Goal: Feedback & Contribution: Contribute content

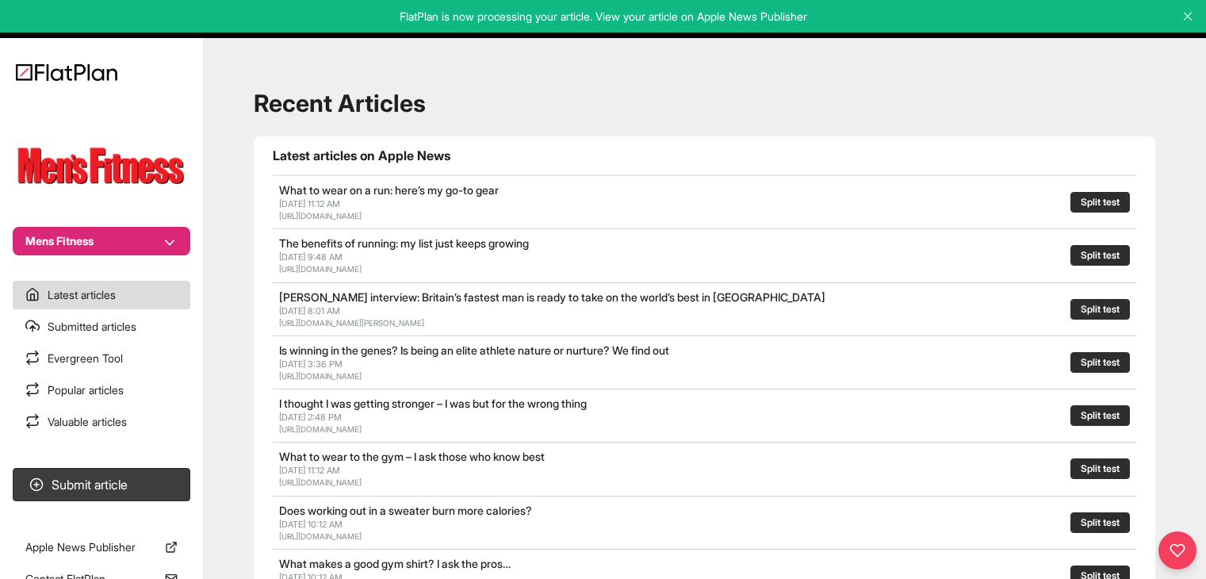
click at [136, 246] on button "Mens Fitness" at bounding box center [102, 241] width 178 height 29
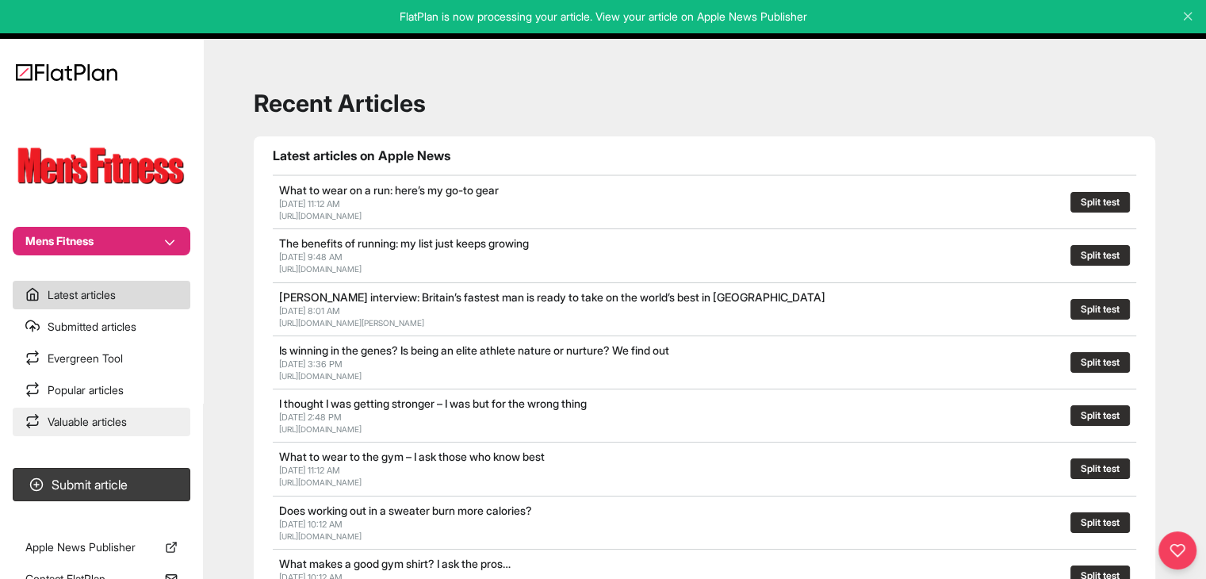
click at [102, 416] on link "Valuable articles" at bounding box center [102, 422] width 178 height 29
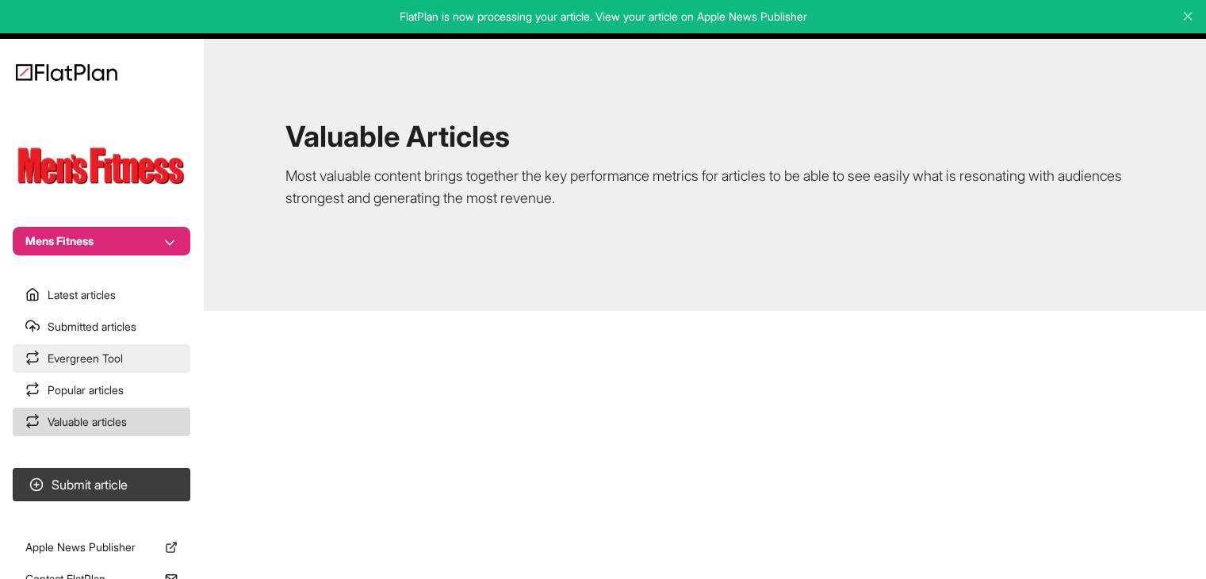
click at [108, 358] on link "Evergreen Tool" at bounding box center [102, 358] width 178 height 29
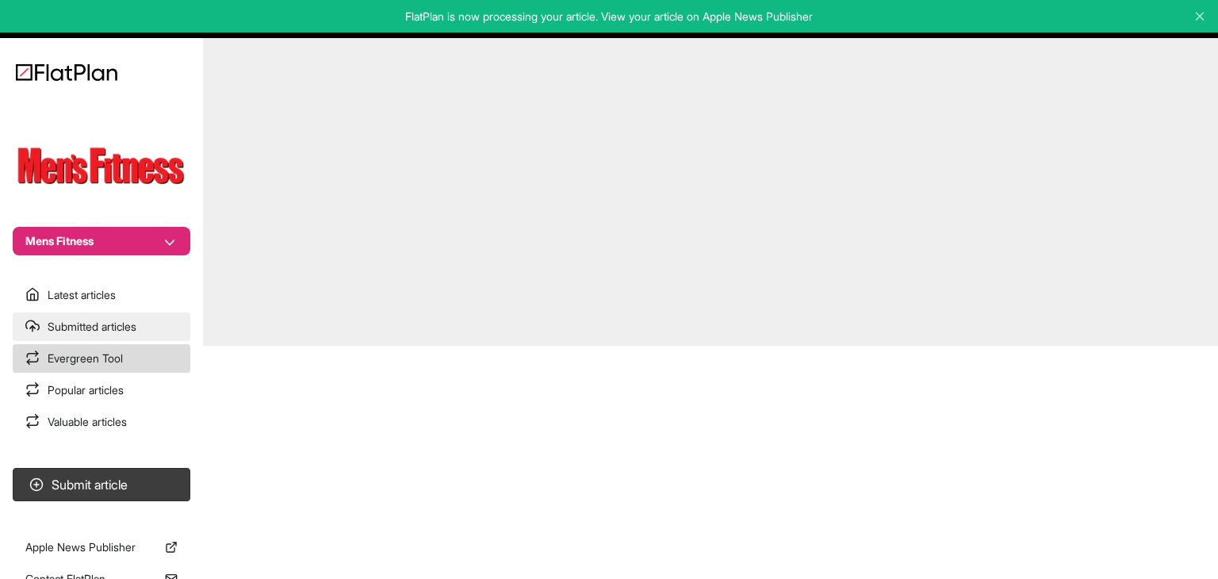
click at [108, 322] on link "Submitted articles" at bounding box center [102, 326] width 178 height 29
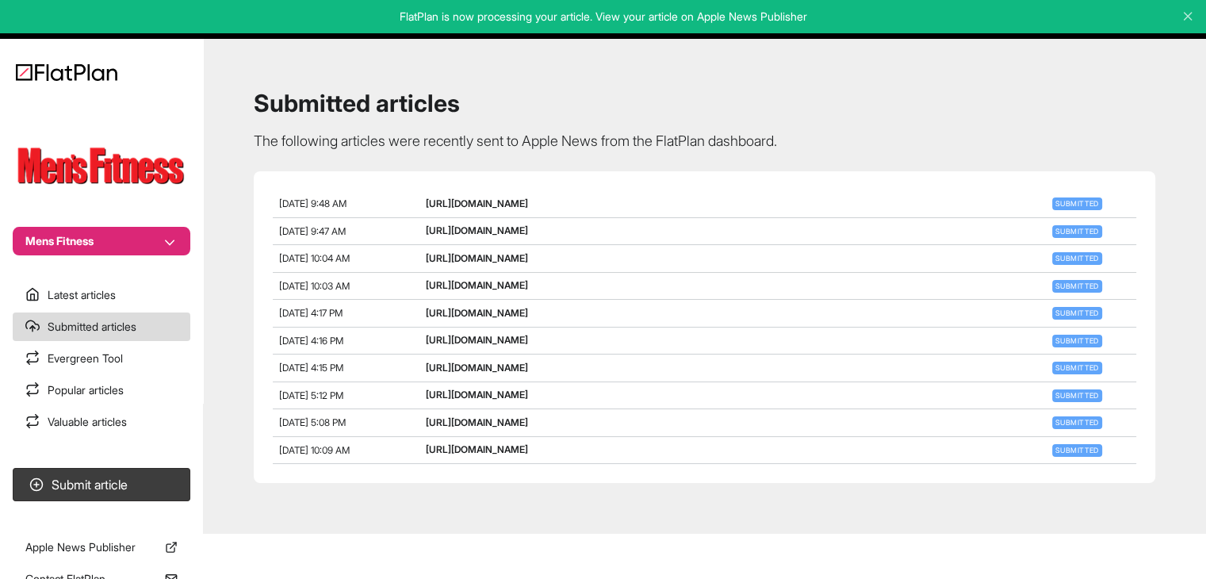
click at [144, 230] on button "Mens Fitness" at bounding box center [102, 241] width 178 height 29
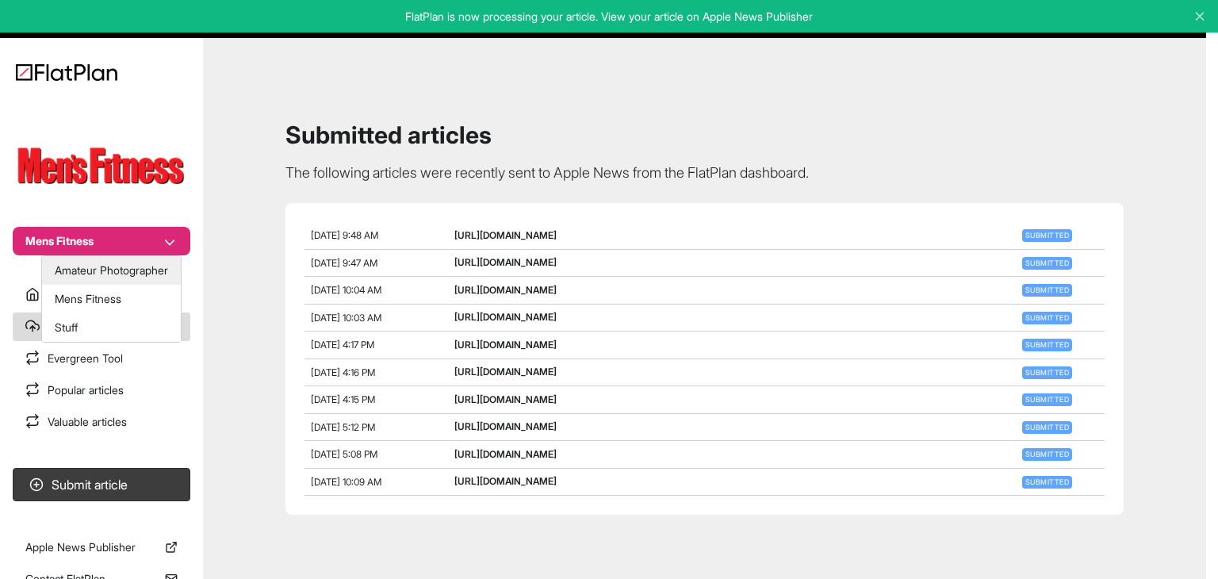
click at [120, 267] on button "Amateur Photographer" at bounding box center [111, 270] width 139 height 29
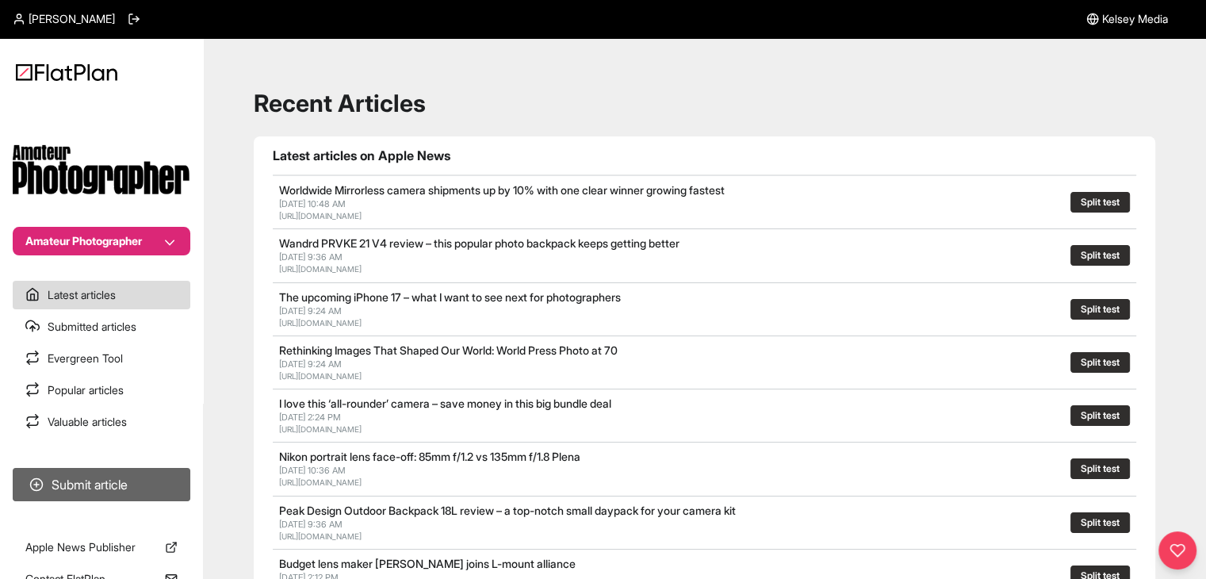
click at [121, 482] on button "Submit article" at bounding box center [102, 484] width 178 height 33
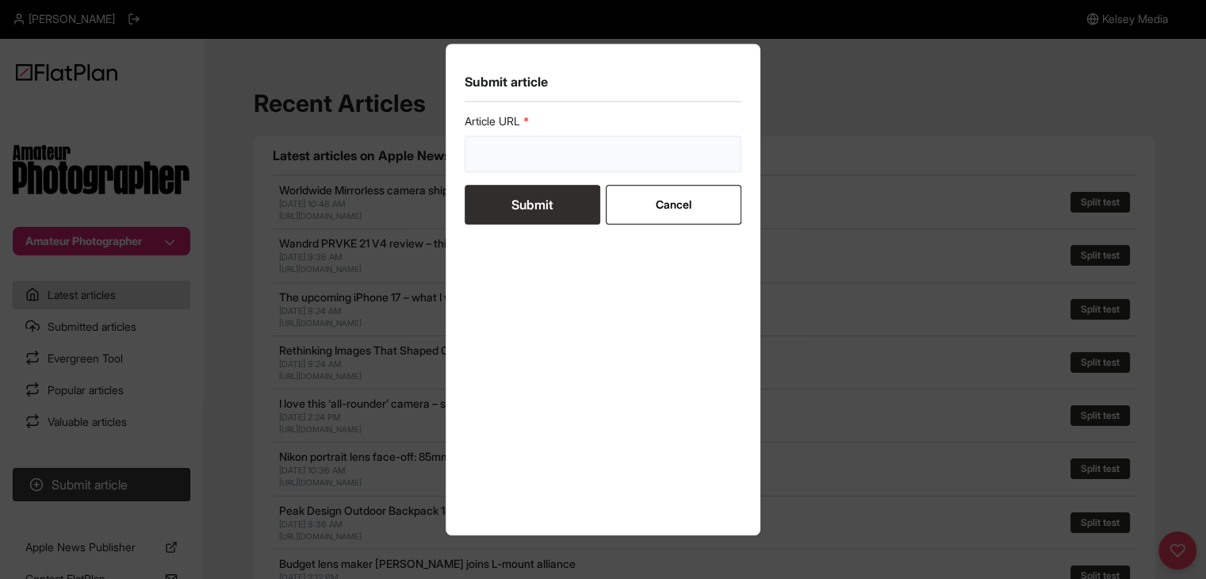
click at [495, 157] on input "url" at bounding box center [604, 154] width 278 height 36
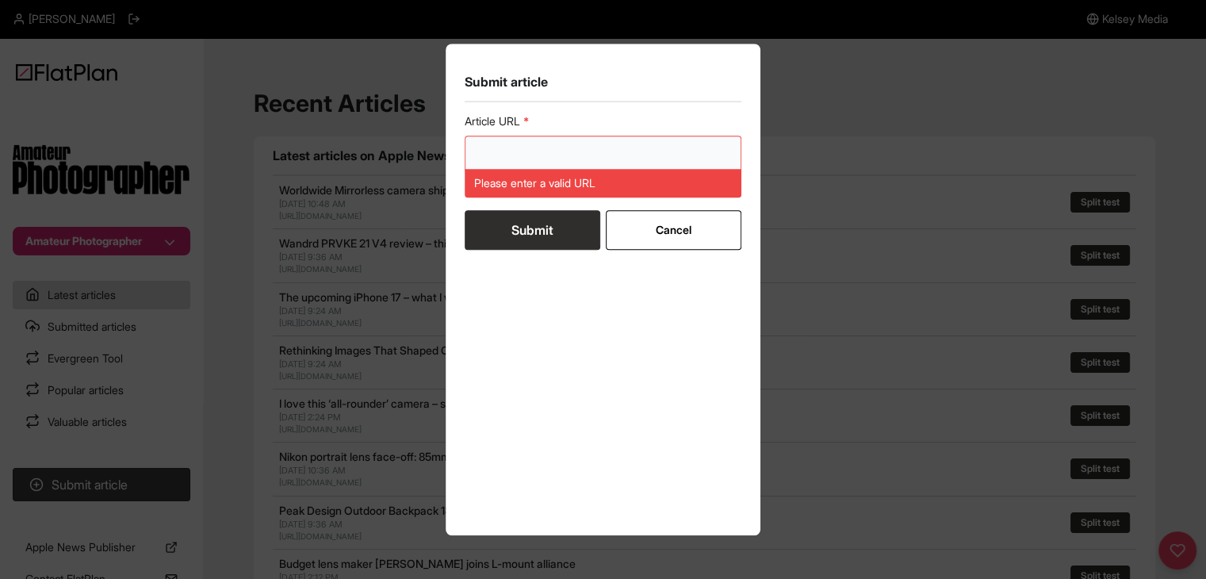
paste input "[URL][DOMAIN_NAME]"
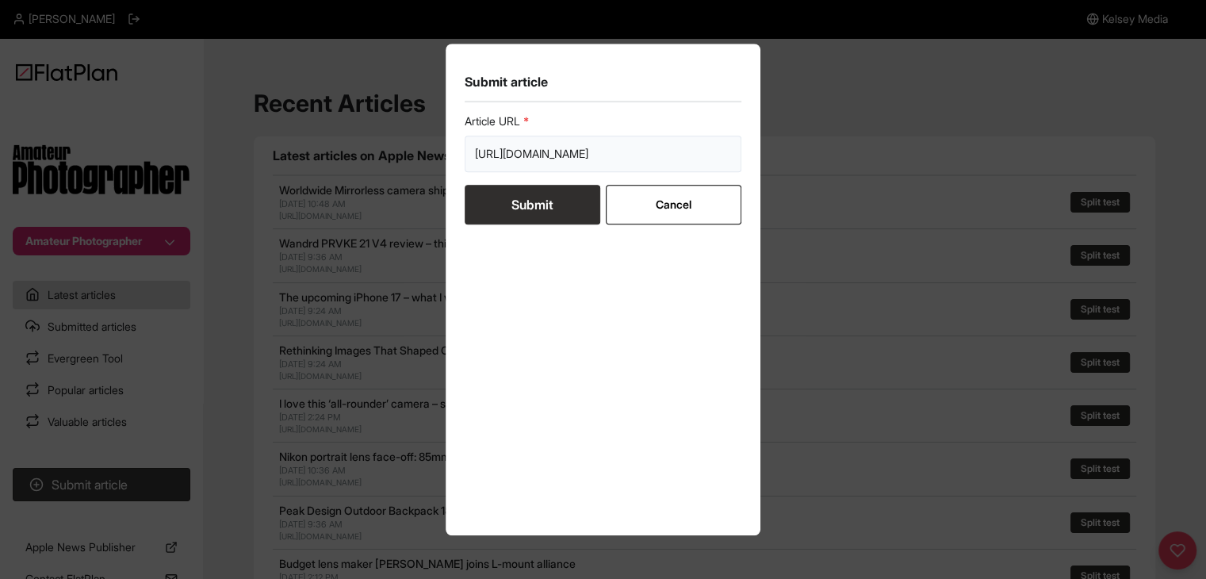
scroll to position [0, 266]
type input "[URL][DOMAIN_NAME]"
click at [514, 211] on button "Submit" at bounding box center [533, 205] width 136 height 40
